Goal: Information Seeking & Learning: Learn about a topic

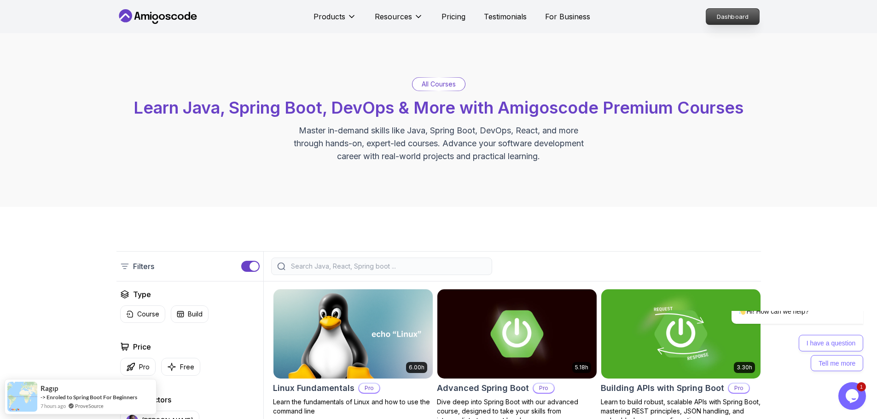
click at [749, 15] on p "Dashboard" at bounding box center [732, 17] width 53 height 16
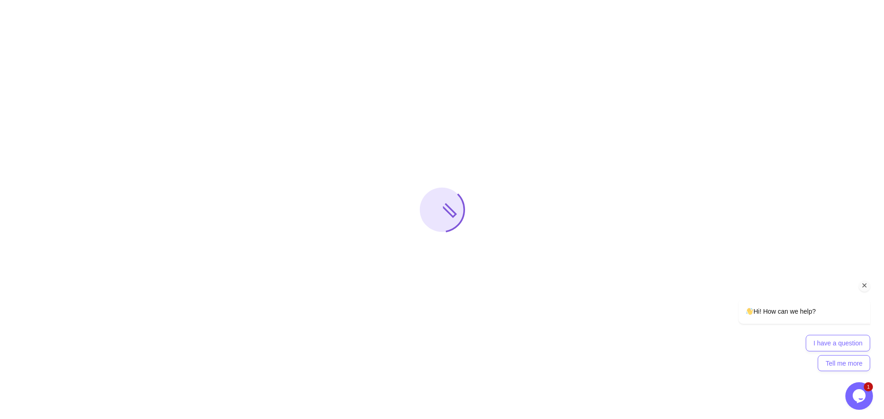
click at [862, 291] on div "Chat attention grabber" at bounding box center [865, 286] width 12 height 12
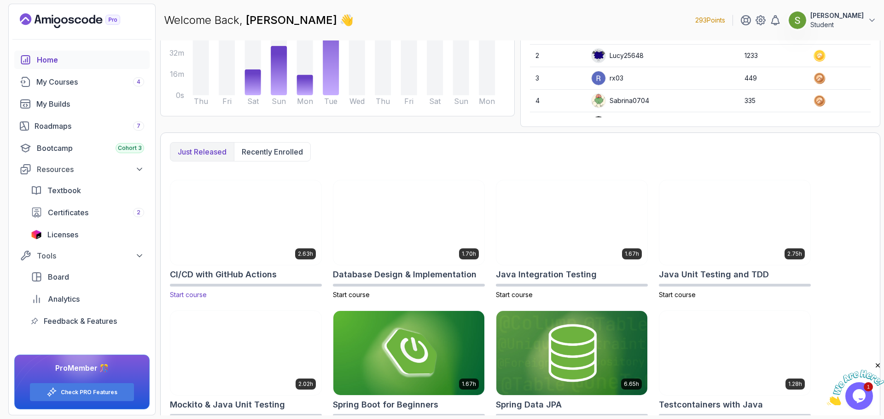
scroll to position [148, 0]
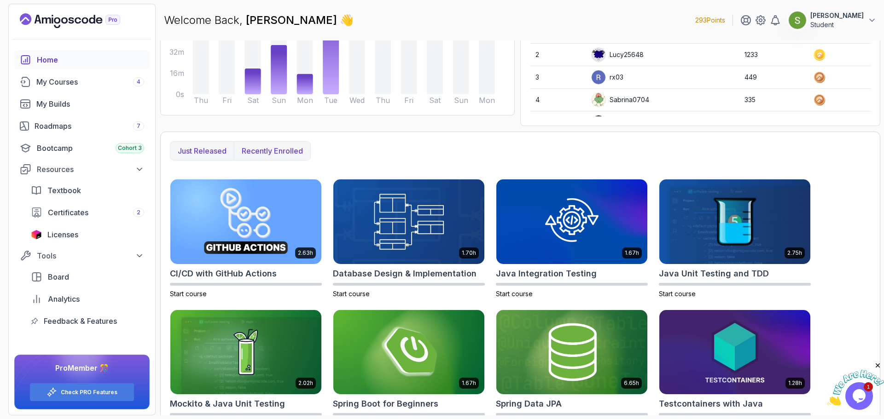
click at [296, 146] on p "Recently enrolled" at bounding box center [272, 150] width 61 height 11
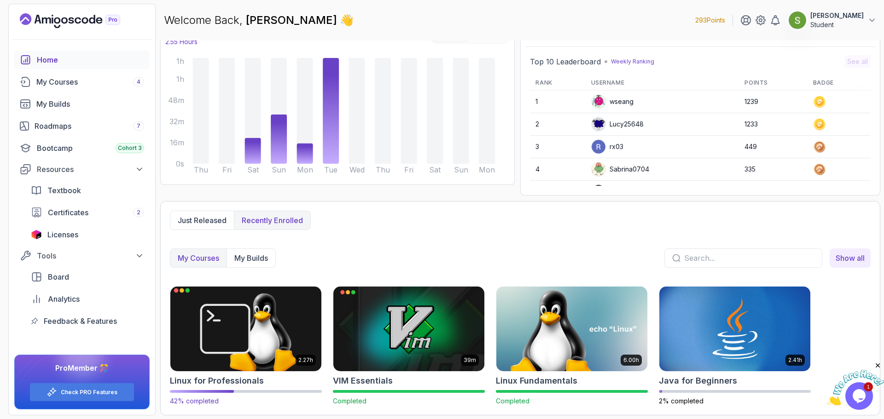
click at [217, 349] on img at bounding box center [246, 329] width 158 height 89
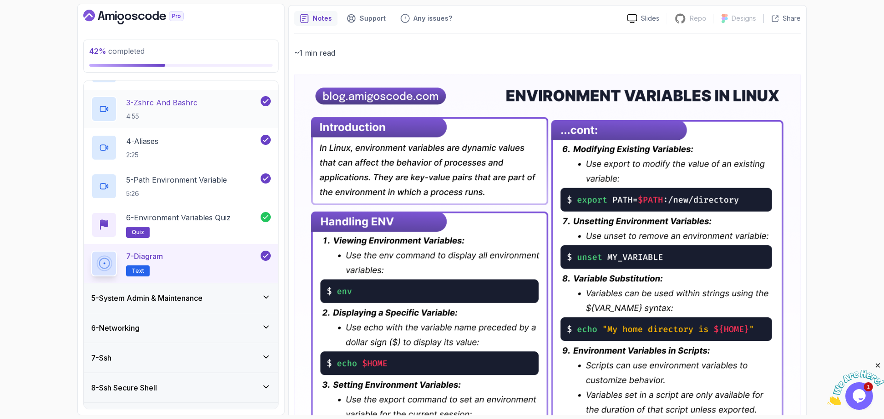
scroll to position [211, 0]
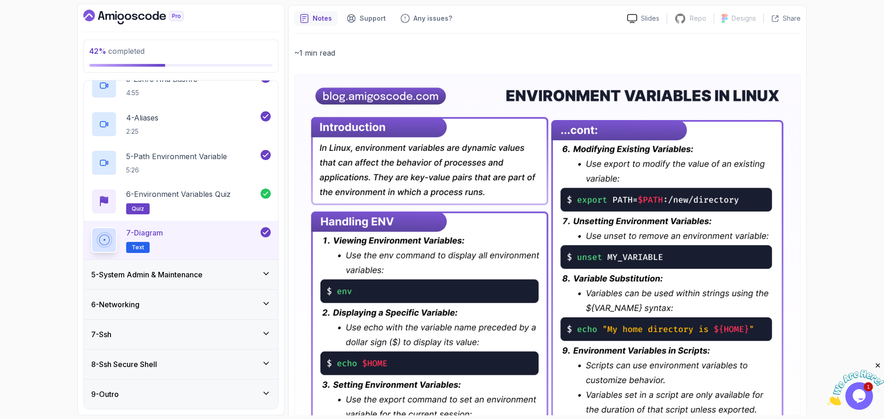
click at [176, 274] on h3 "5 - System Admin & Maintenance" at bounding box center [146, 274] width 111 height 11
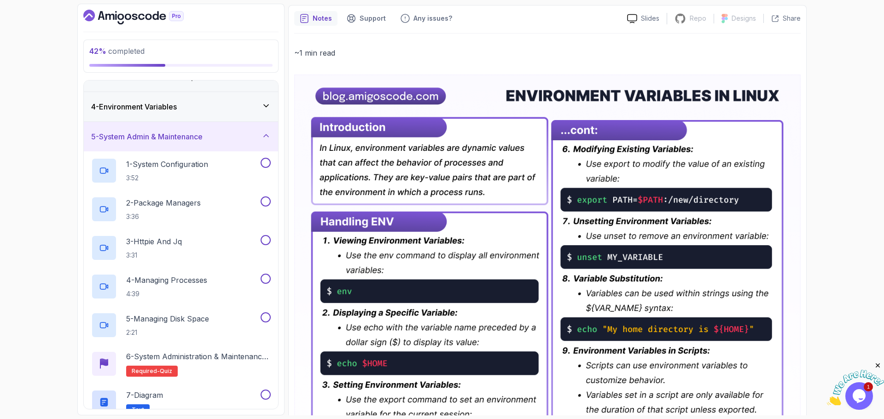
scroll to position [79, 0]
click at [216, 178] on div "1 - System Configuration 3:52" at bounding box center [175, 170] width 168 height 26
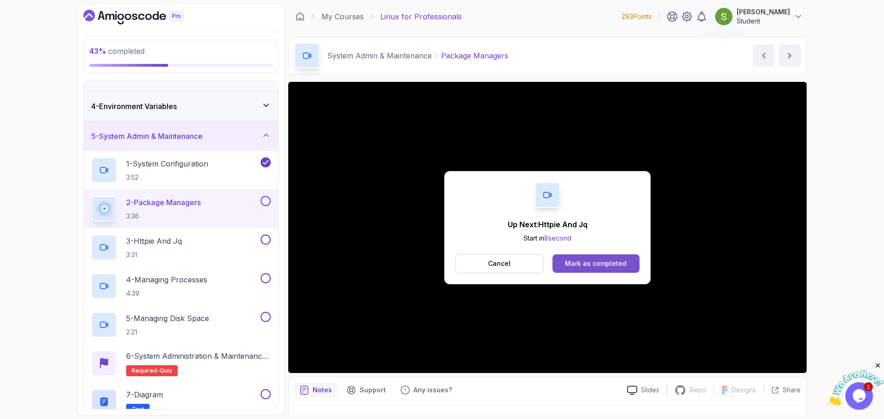
click at [604, 264] on div "Mark as completed" at bounding box center [596, 263] width 62 height 9
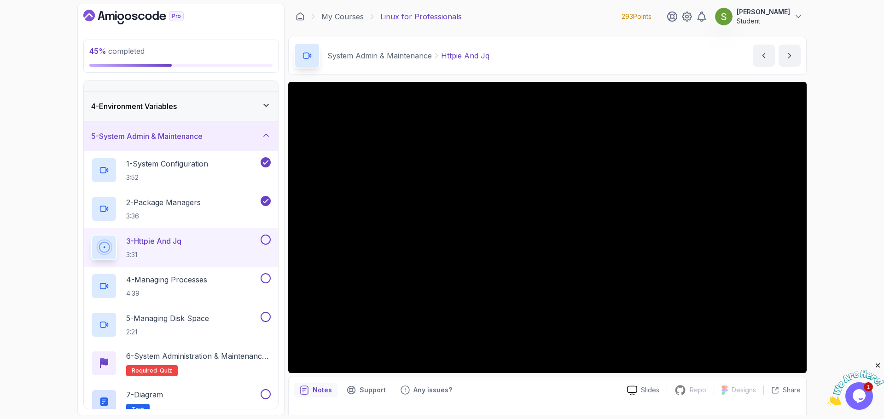
scroll to position [22, 0]
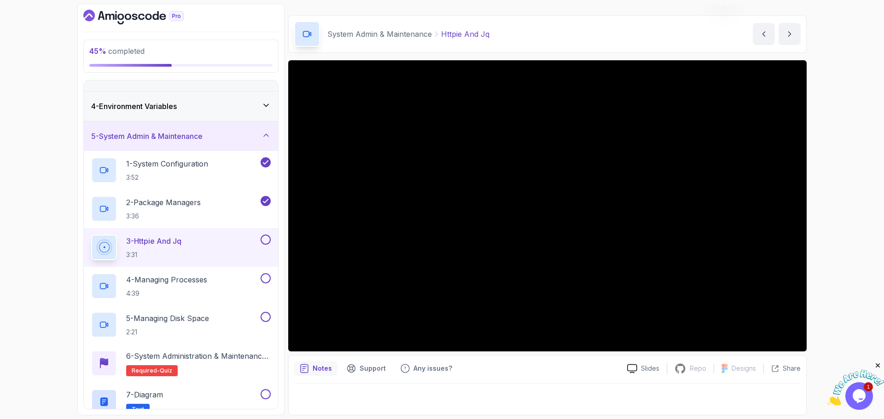
click at [331, 371] on div "Notes" at bounding box center [315, 368] width 43 height 15
click at [355, 371] on div "Support" at bounding box center [366, 368] width 50 height 15
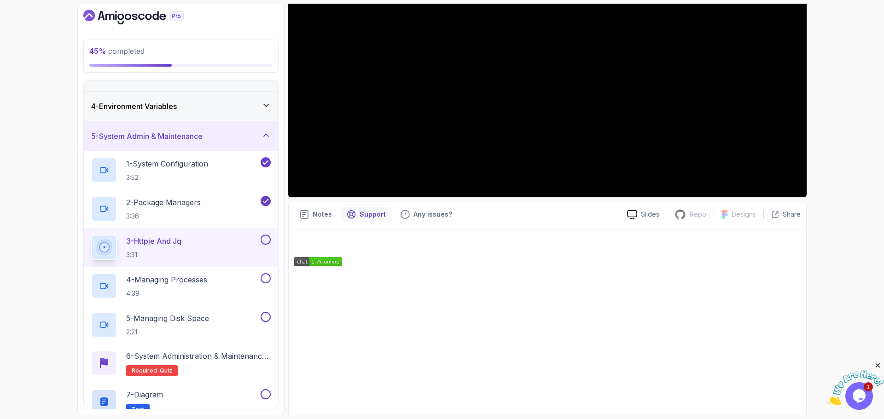
scroll to position [178, 0]
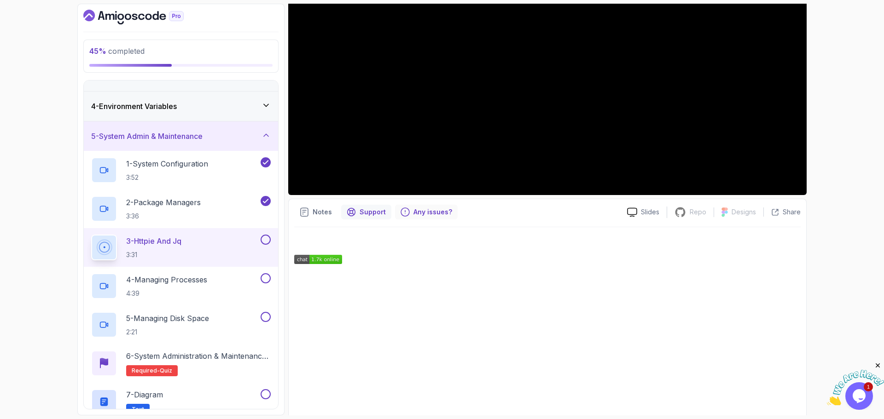
click at [421, 209] on p "Any issues?" at bounding box center [432, 212] width 39 height 9
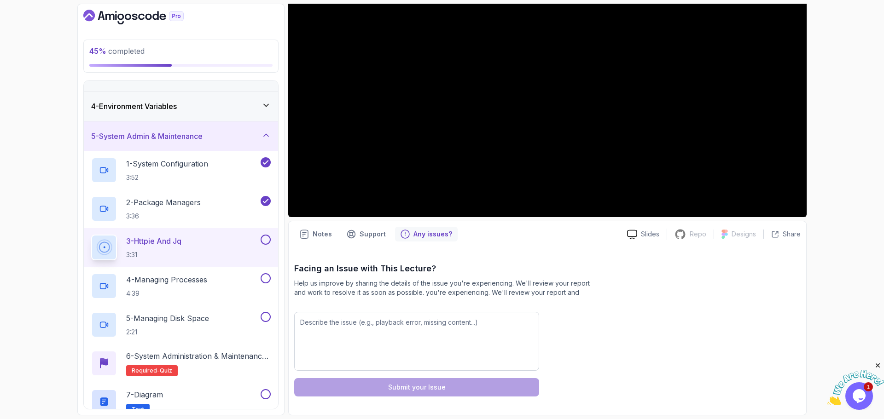
scroll to position [156, 0]
click at [319, 229] on div "Notes" at bounding box center [315, 234] width 43 height 15
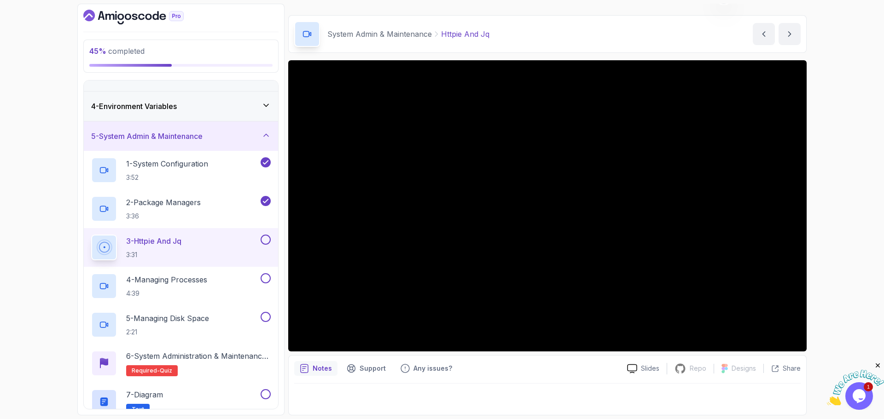
scroll to position [22, 0]
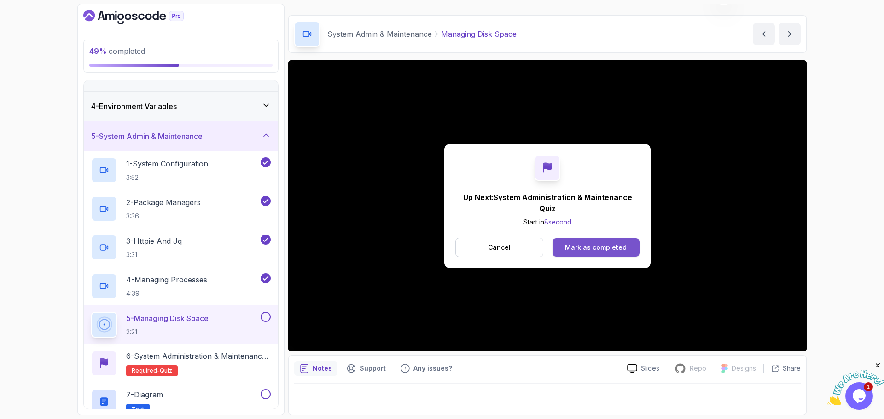
click at [595, 253] on button "Mark as completed" at bounding box center [595, 247] width 87 height 18
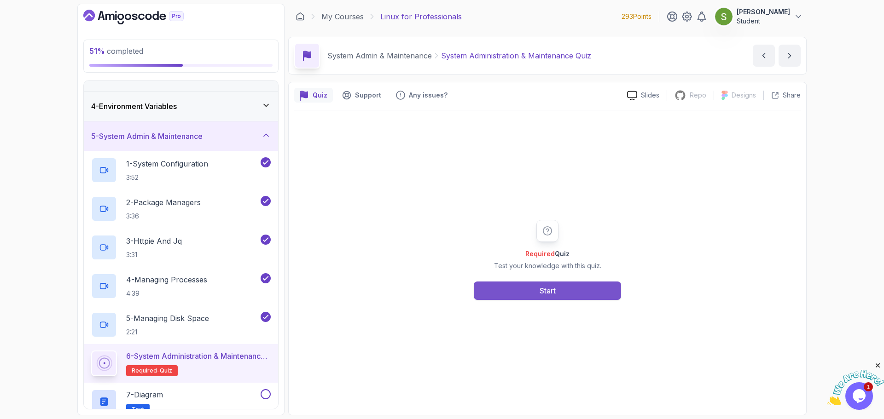
click at [560, 290] on button "Start" at bounding box center [547, 291] width 147 height 18
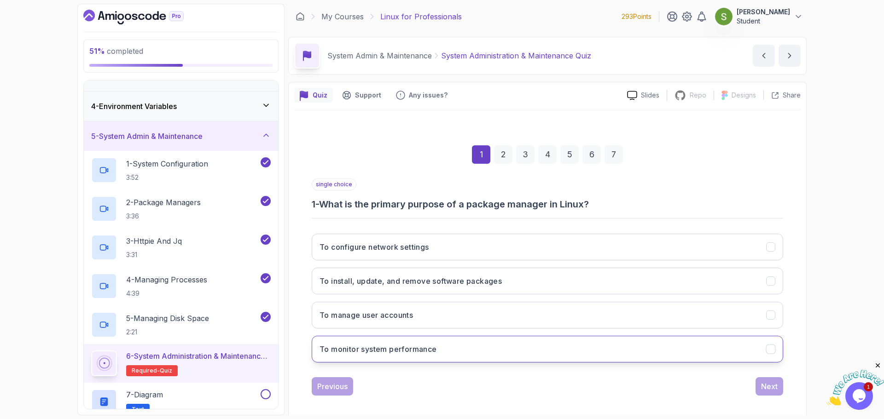
click at [476, 347] on button "To monitor system performance" at bounding box center [547, 349] width 471 height 27
click at [699, 281] on button "To install, update, and remove software packages" at bounding box center [547, 281] width 471 height 27
click at [773, 387] on div "Next" at bounding box center [769, 386] width 17 height 11
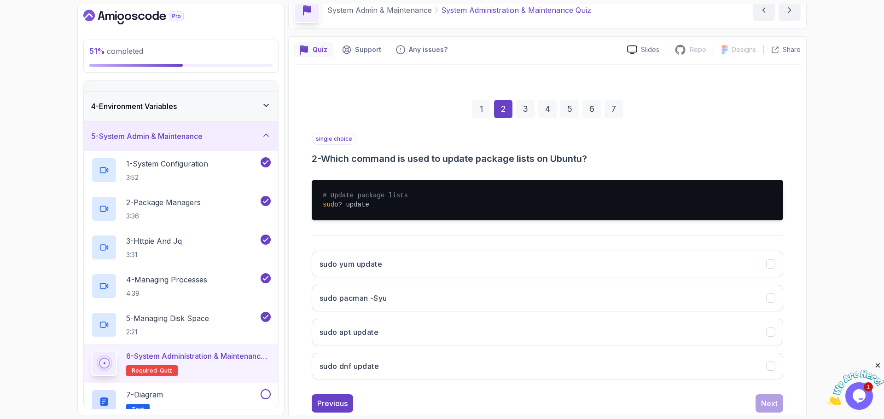
scroll to position [46, 0]
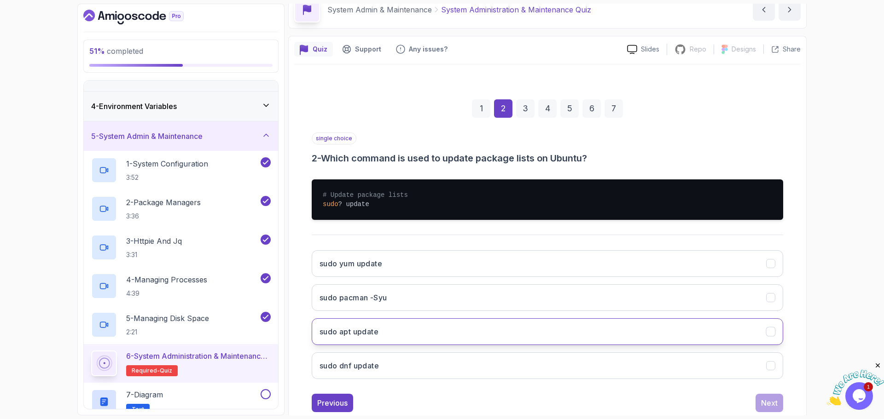
click at [721, 337] on button "sudo apt update" at bounding box center [547, 332] width 471 height 27
click at [777, 403] on div "Next" at bounding box center [769, 403] width 17 height 11
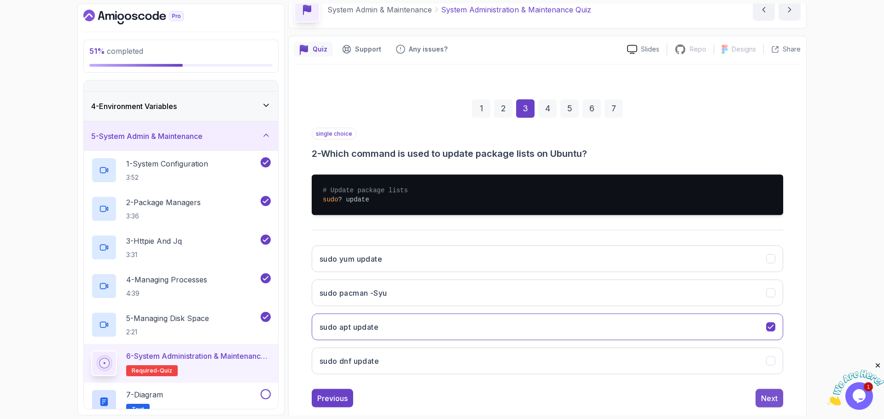
scroll to position [6, 0]
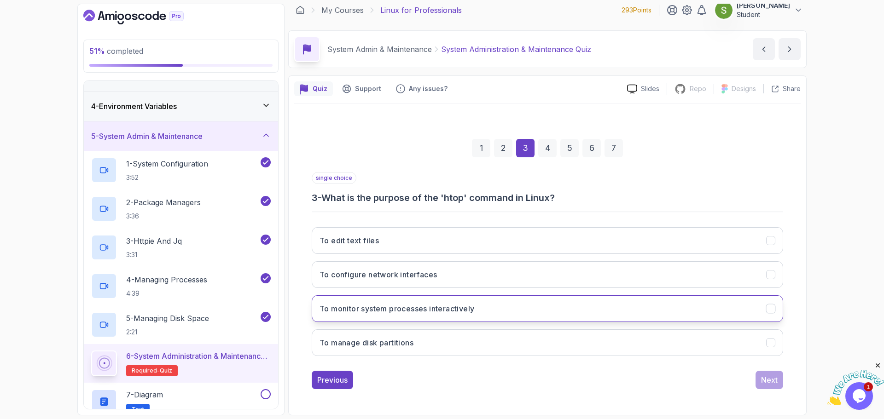
click at [758, 310] on button "To monitor system processes interactively" at bounding box center [547, 309] width 471 height 27
click at [778, 378] on button "Next" at bounding box center [769, 380] width 28 height 18
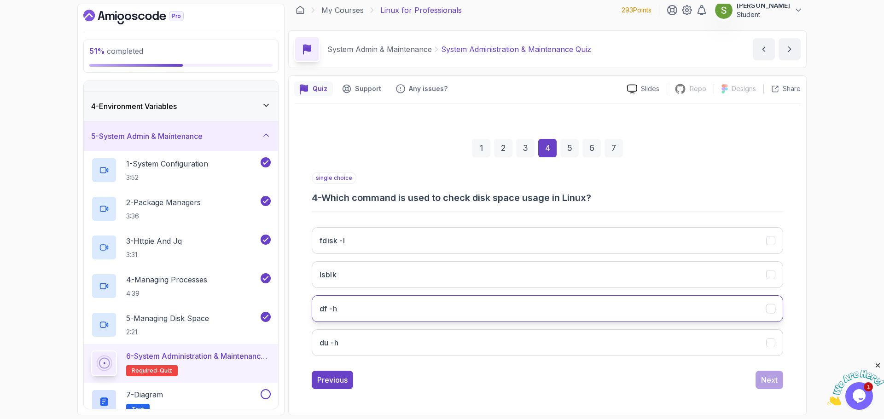
click at [653, 321] on button "df -h" at bounding box center [547, 309] width 471 height 27
click at [777, 384] on div "Next" at bounding box center [769, 380] width 17 height 11
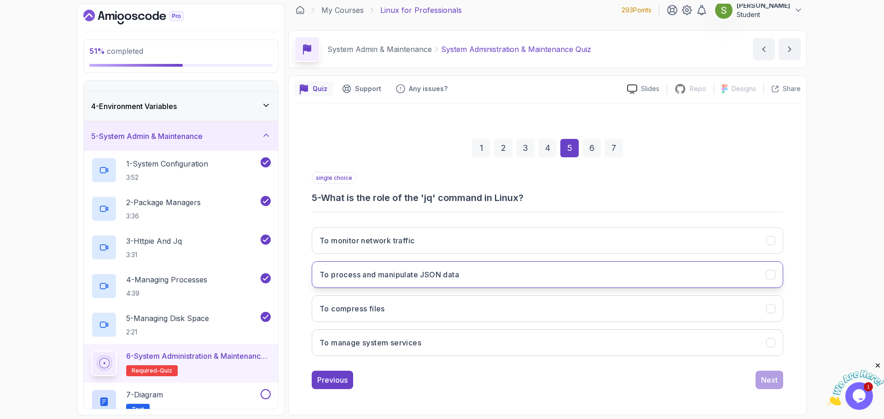
click at [730, 279] on button "To process and manipulate JSON data" at bounding box center [547, 274] width 471 height 27
click at [778, 386] on button "Next" at bounding box center [769, 380] width 28 height 18
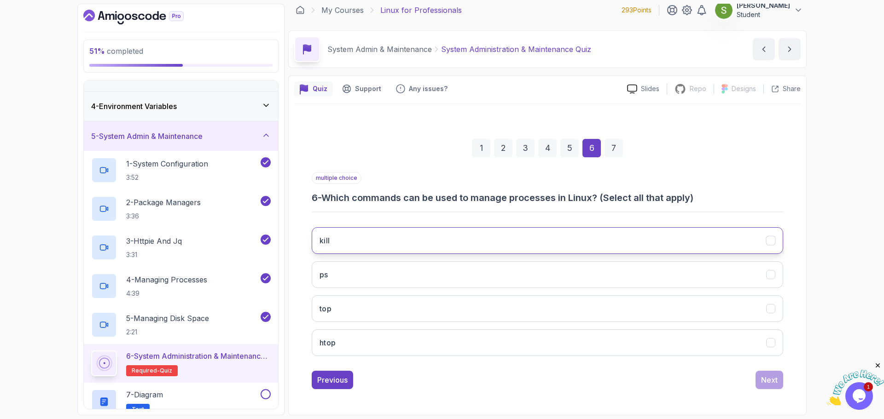
click at [726, 247] on button "kill" at bounding box center [547, 240] width 471 height 27
click at [733, 272] on button "ps" at bounding box center [547, 274] width 471 height 27
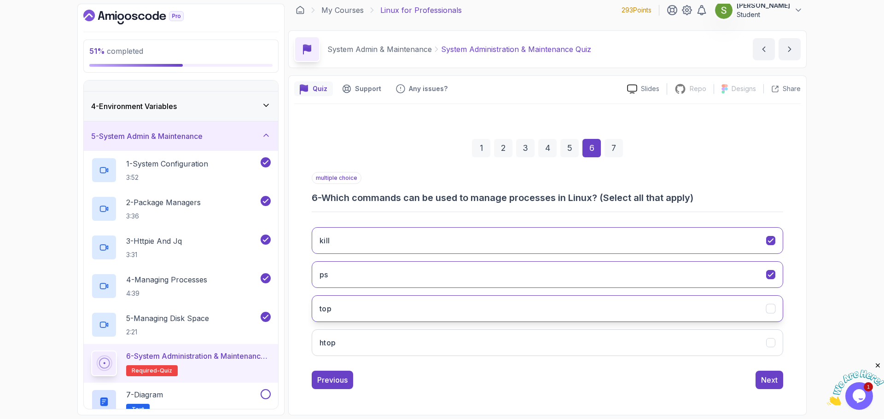
click at [744, 309] on button "top" at bounding box center [547, 309] width 471 height 27
click at [748, 339] on button "htop" at bounding box center [547, 343] width 471 height 27
click at [772, 375] on div "Next" at bounding box center [769, 380] width 17 height 11
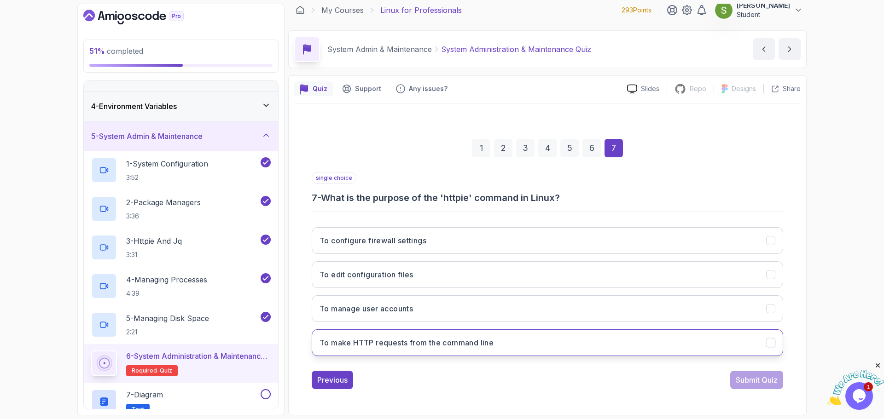
click at [604, 344] on button "To make HTTP requests from the command line" at bounding box center [547, 343] width 471 height 27
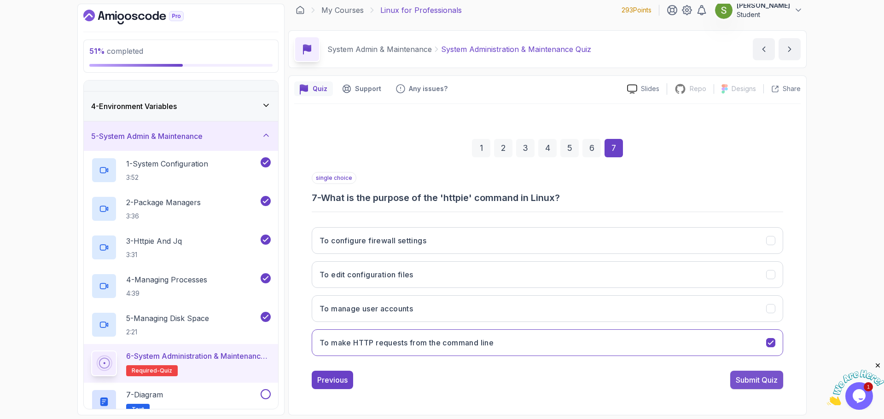
click at [773, 382] on div "Submit Quiz" at bounding box center [757, 380] width 42 height 11
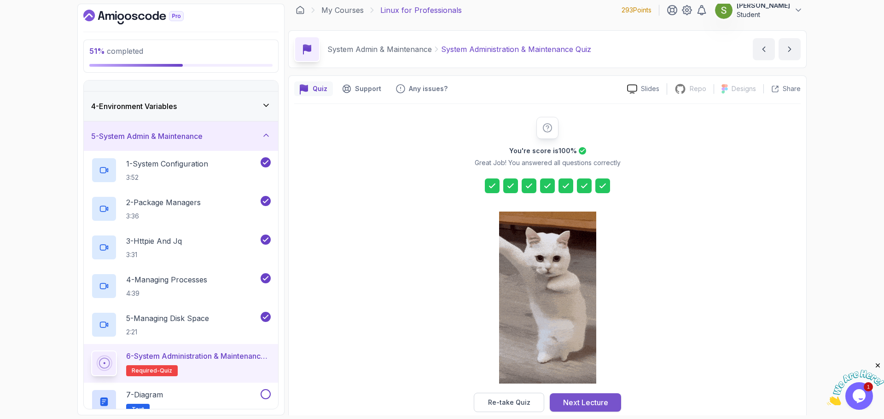
click at [593, 397] on div "Next Lecture" at bounding box center [585, 402] width 45 height 11
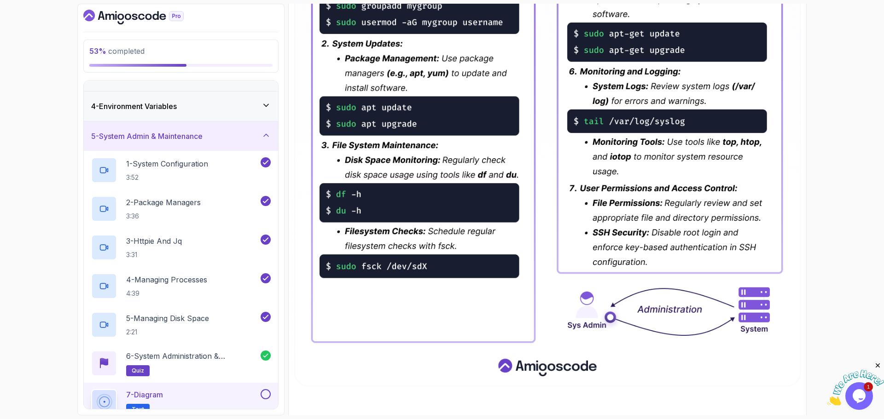
scroll to position [427, 0]
click at [264, 394] on button at bounding box center [266, 394] width 10 height 10
